Goal: Task Accomplishment & Management: Complete application form

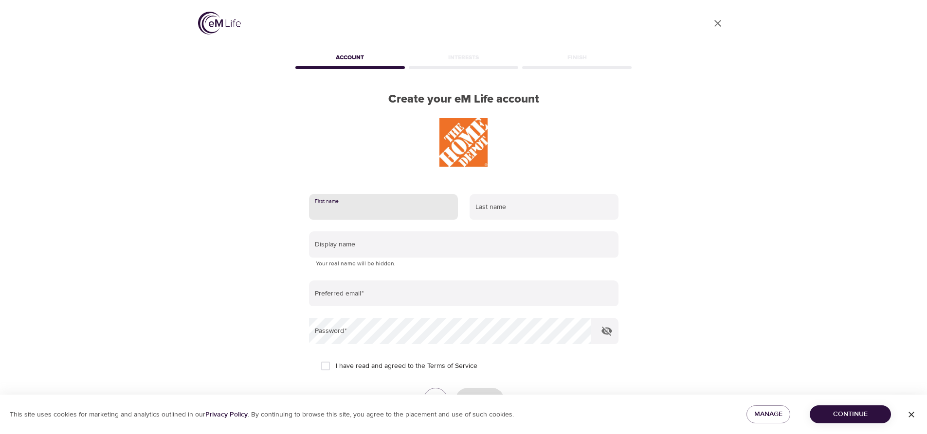
click at [379, 210] on input "text" at bounding box center [383, 207] width 149 height 26
type input "[PERSON_NAME]"
type input "[EMAIL_ADDRESS][DOMAIN_NAME]"
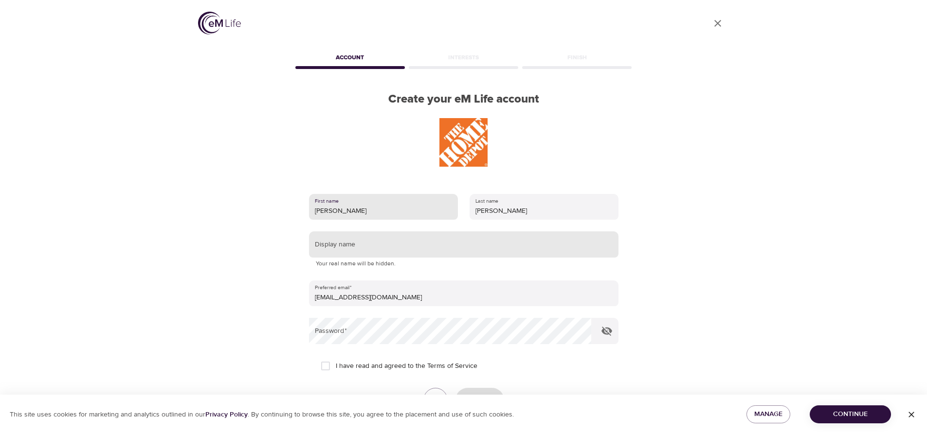
click at [366, 240] on input "text" at bounding box center [463, 245] width 309 height 26
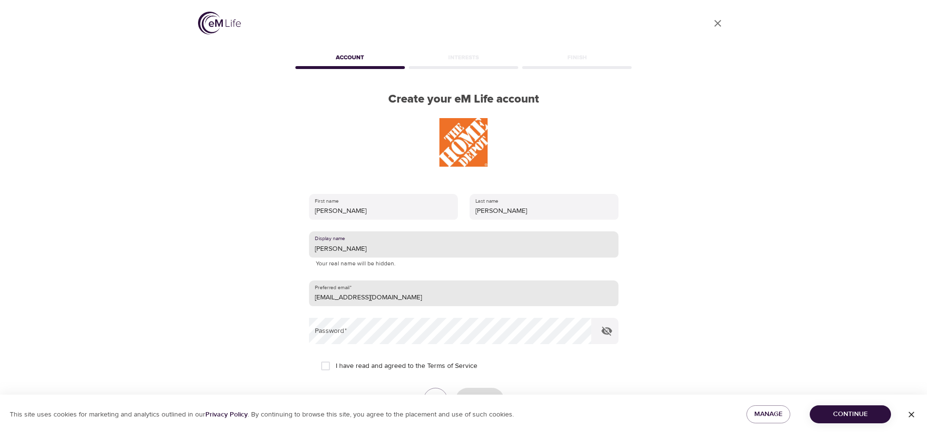
type input "[PERSON_NAME]"
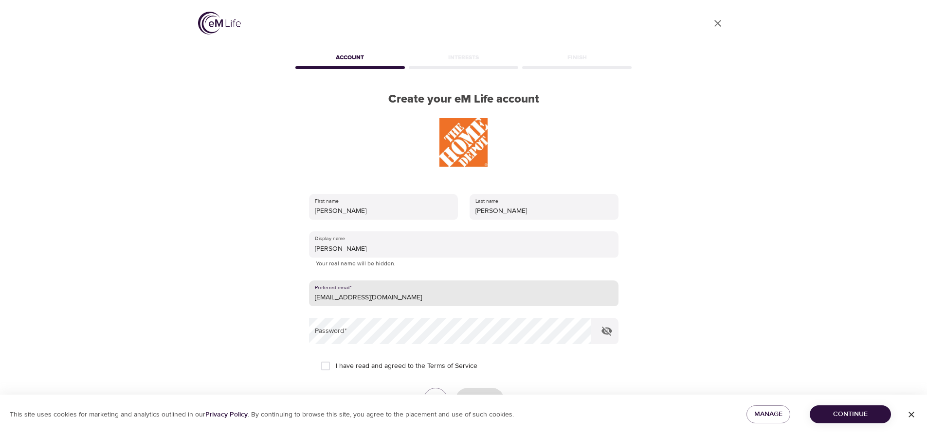
click at [390, 290] on input "[EMAIL_ADDRESS][DOMAIN_NAME]" at bounding box center [463, 294] width 309 height 26
type input "[EMAIL_ADDRESS][DOMAIN_NAME]"
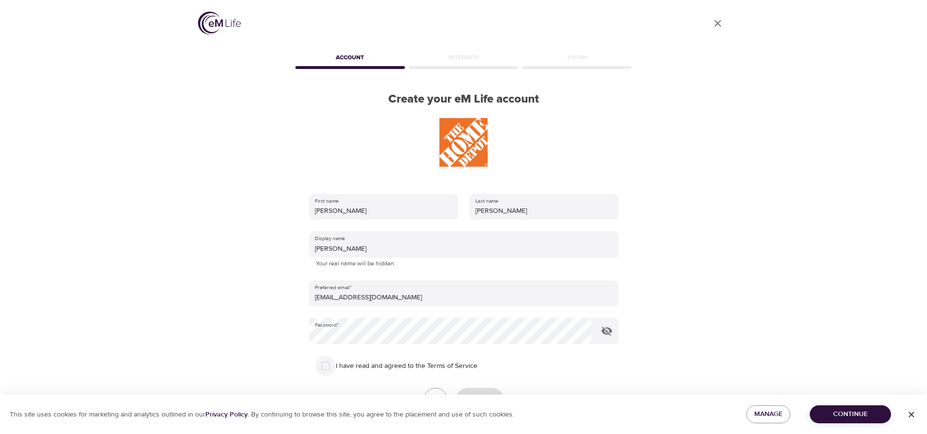
click at [324, 365] on input "I have read and agreed to the Terms of Service" at bounding box center [325, 366] width 20 height 20
checkbox input "true"
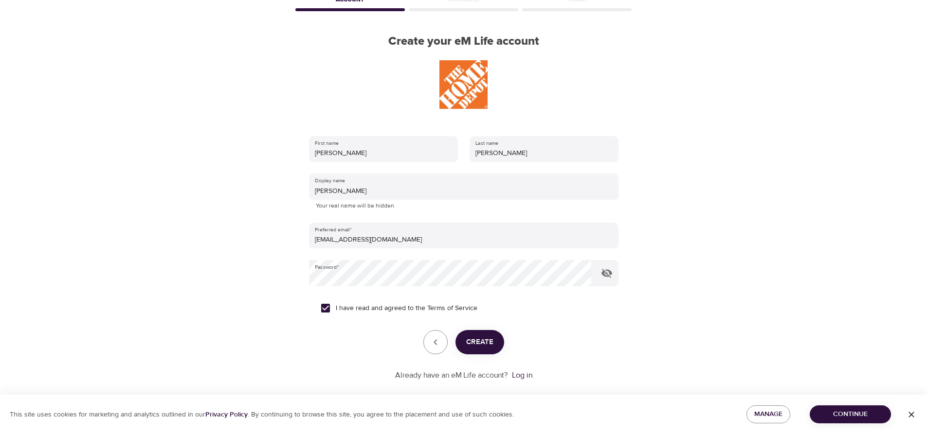
scroll to position [71, 0]
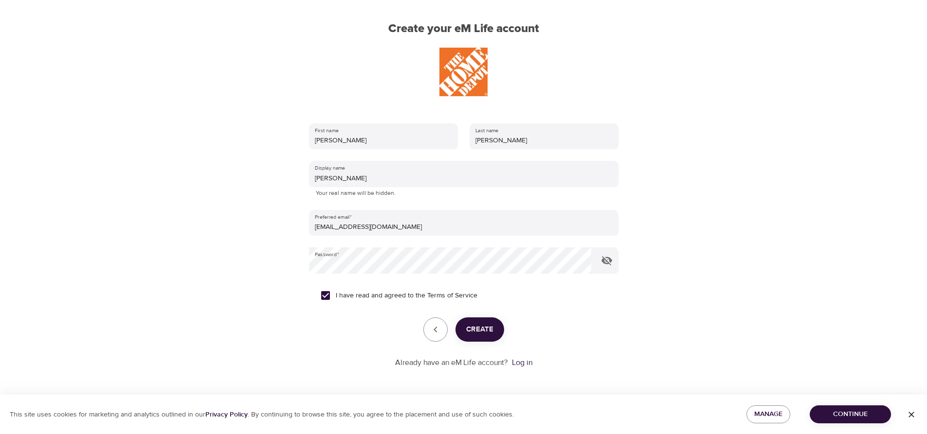
click at [481, 327] on span "Create" at bounding box center [479, 330] width 27 height 13
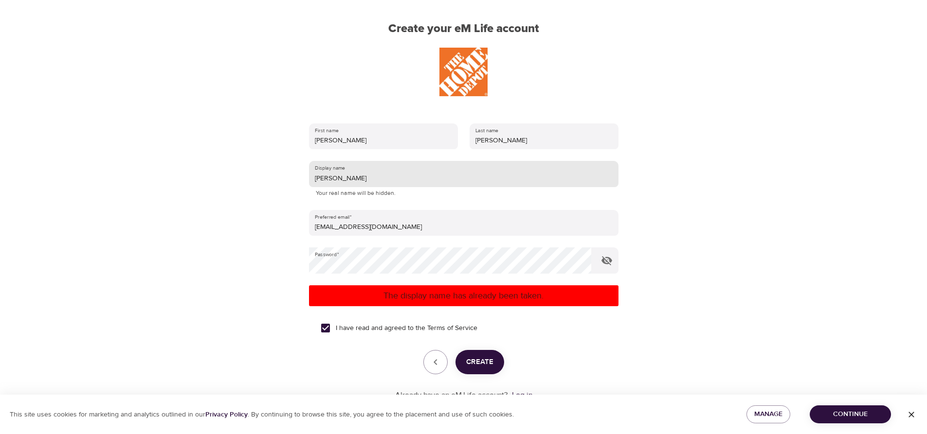
click at [343, 181] on input "[PERSON_NAME]" at bounding box center [463, 174] width 309 height 26
type input "M"
type input "KefaPhi"
click at [477, 358] on span "Create" at bounding box center [479, 362] width 27 height 13
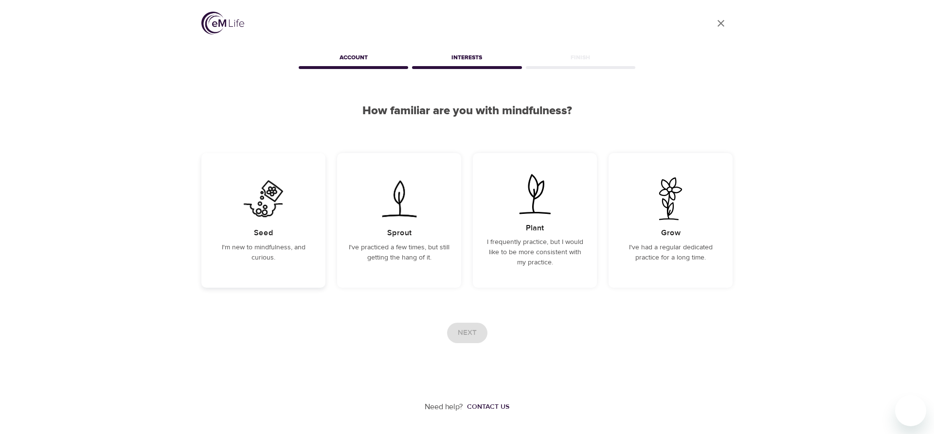
click at [250, 210] on img at bounding box center [263, 199] width 49 height 43
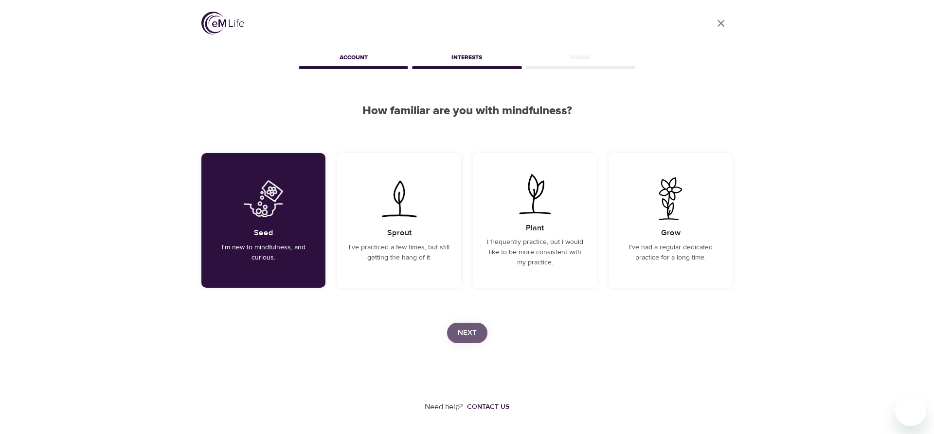
click at [468, 327] on span "Next" at bounding box center [467, 333] width 19 height 13
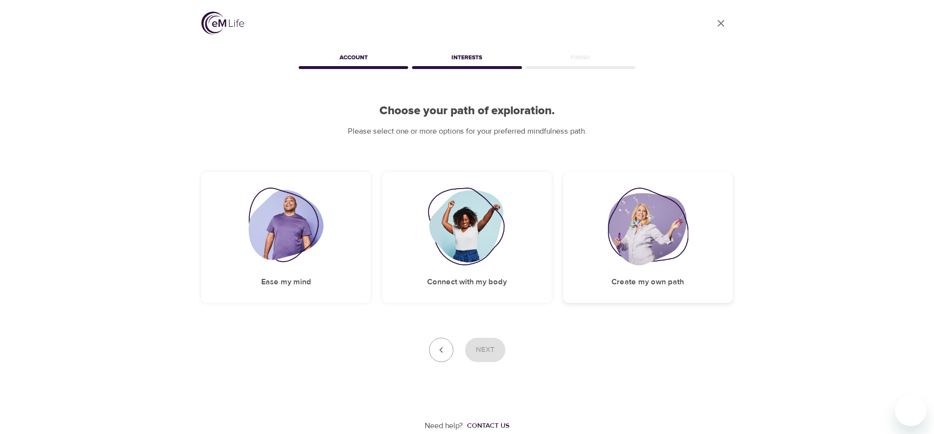
click at [636, 219] on img at bounding box center [648, 227] width 81 height 78
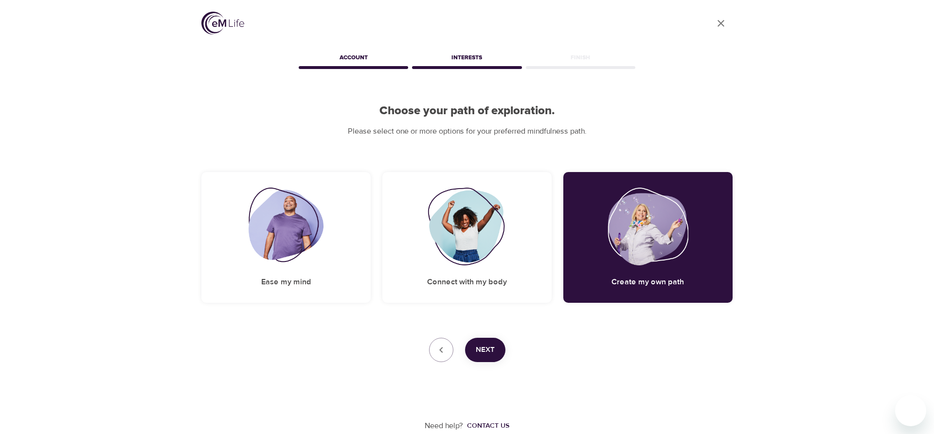
click at [489, 346] on span "Next" at bounding box center [485, 350] width 19 height 13
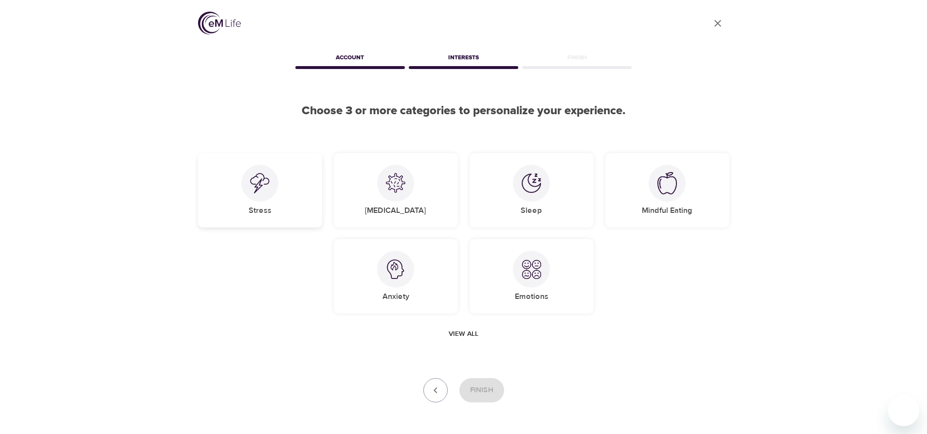
click at [270, 183] on div at bounding box center [259, 183] width 37 height 37
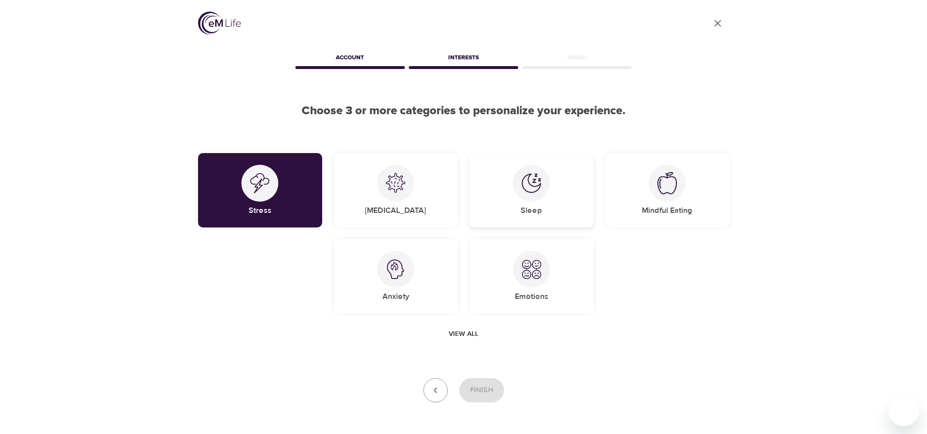
click at [514, 181] on div at bounding box center [531, 183] width 37 height 37
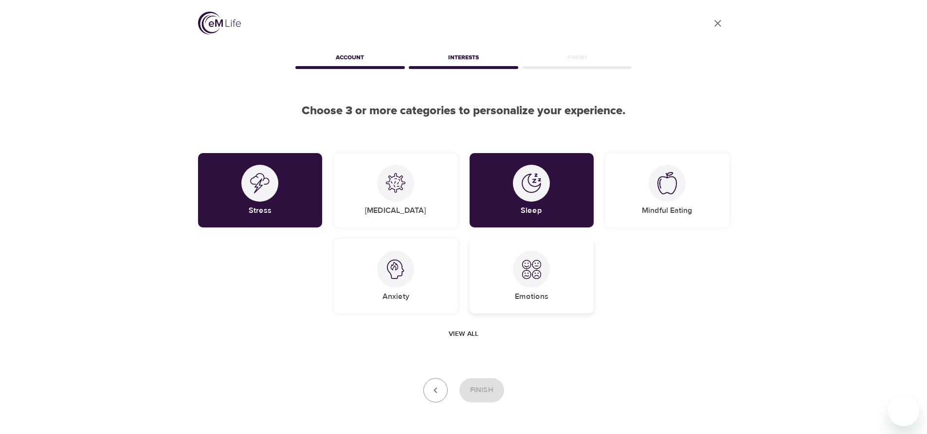
click at [519, 261] on div at bounding box center [531, 269] width 37 height 37
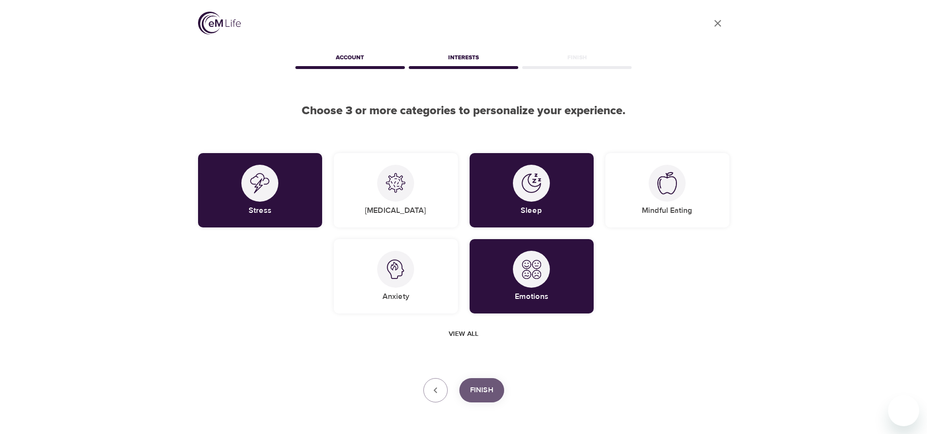
click at [487, 389] on span "Finish" at bounding box center [481, 390] width 23 height 13
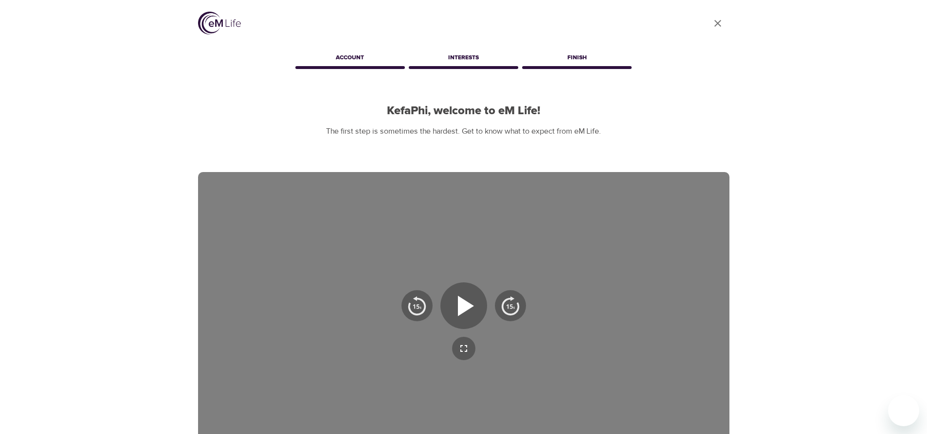
click at [714, 23] on icon "User Profile" at bounding box center [718, 24] width 12 height 12
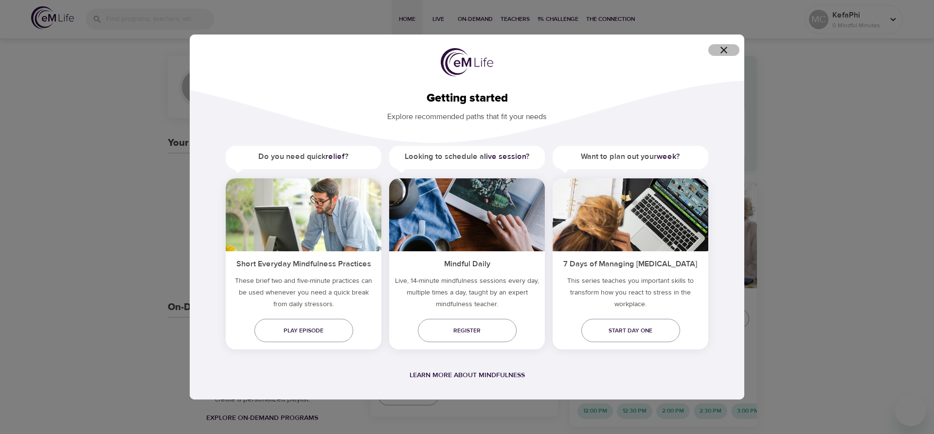
click at [723, 50] on icon "button" at bounding box center [724, 50] width 7 height 7
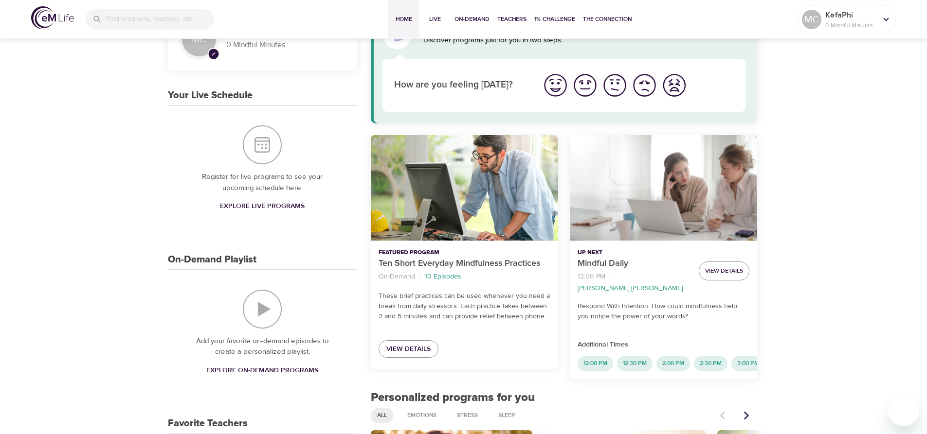
scroll to position [47, 0]
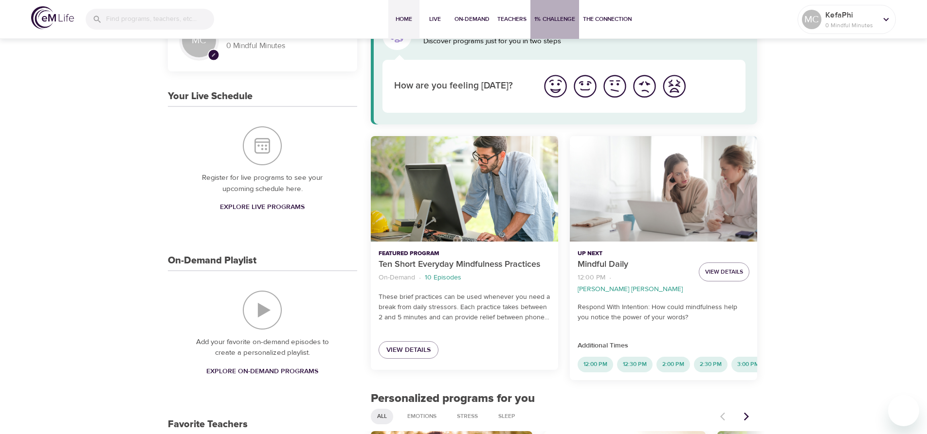
click at [543, 20] on span "1% Challenge" at bounding box center [554, 19] width 41 height 10
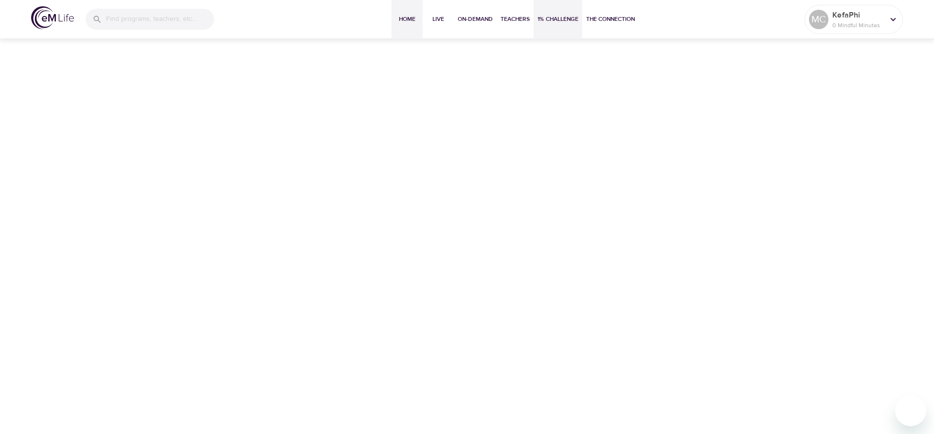
click at [409, 18] on span "Home" at bounding box center [407, 19] width 23 height 10
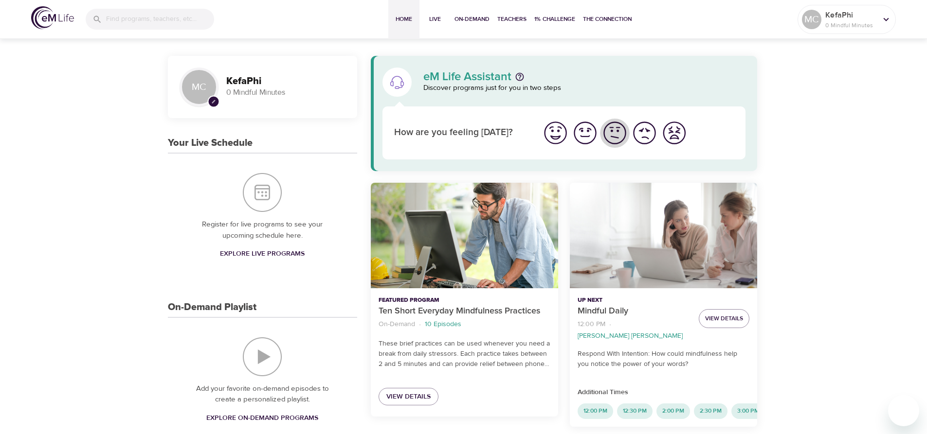
click at [614, 134] on img "I'm feeling ok" at bounding box center [614, 133] width 27 height 27
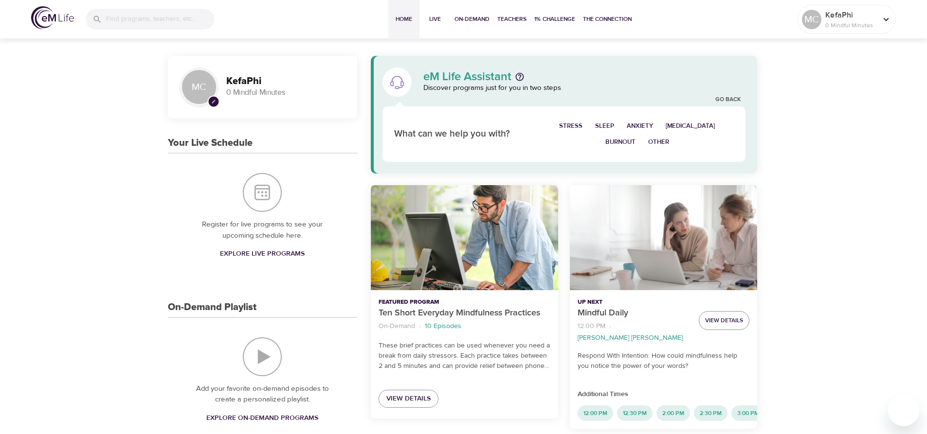
click at [582, 124] on span "Stress" at bounding box center [570, 126] width 23 height 11
